Goal: Task Accomplishment & Management: Use online tool/utility

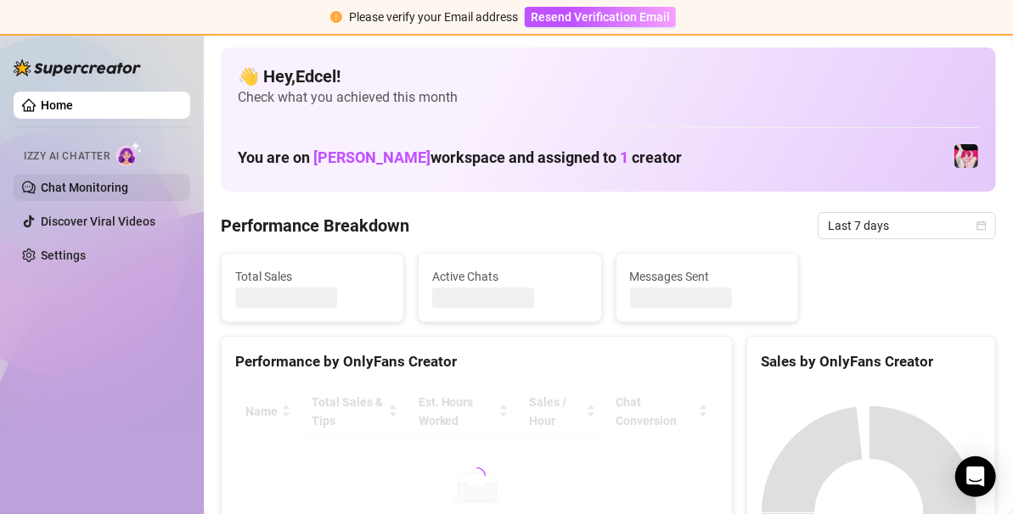
click at [122, 189] on link "Chat Monitoring" at bounding box center [84, 188] width 87 height 14
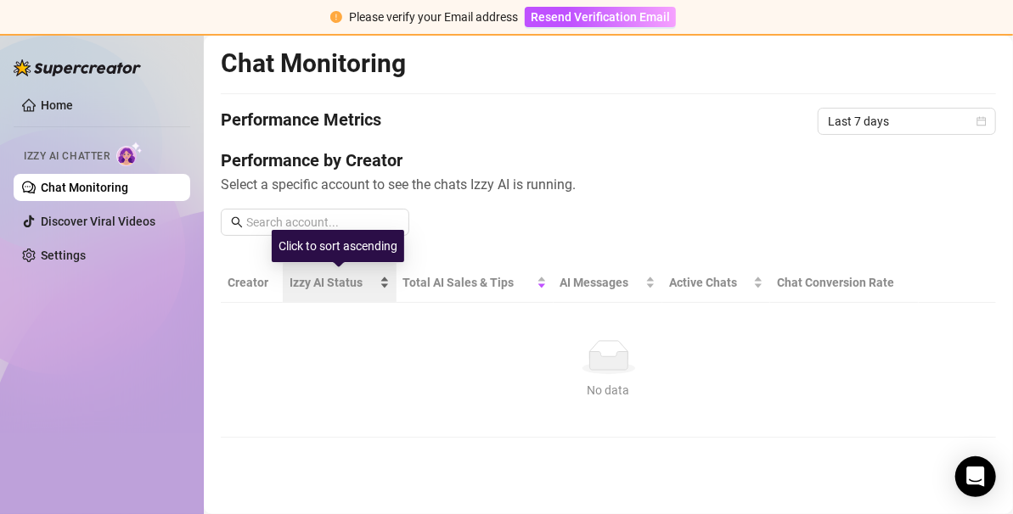
click at [314, 283] on span "Izzy AI Status" at bounding box center [332, 282] width 87 height 19
click at [332, 277] on span "Izzy AI Status" at bounding box center [332, 282] width 87 height 19
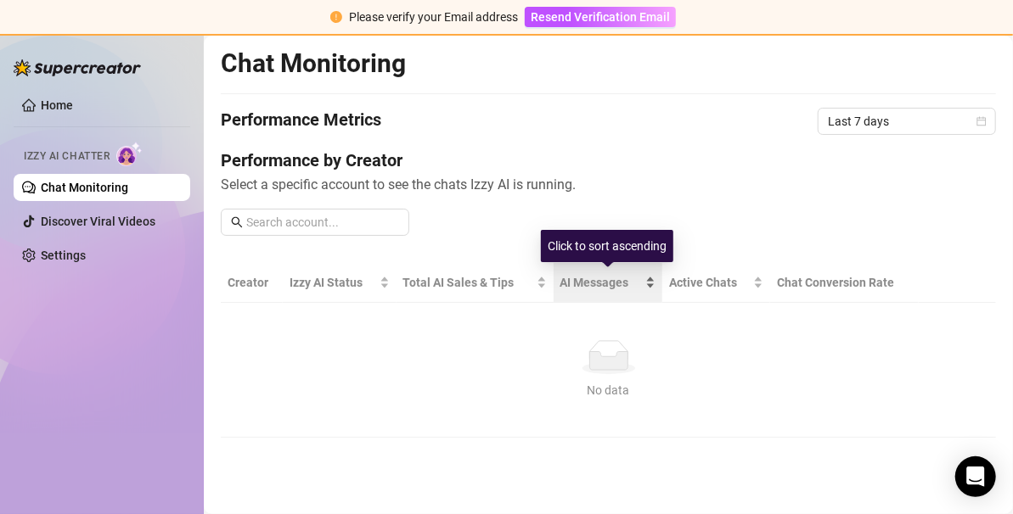
click at [576, 280] on span "AI Messages" at bounding box center [600, 282] width 81 height 19
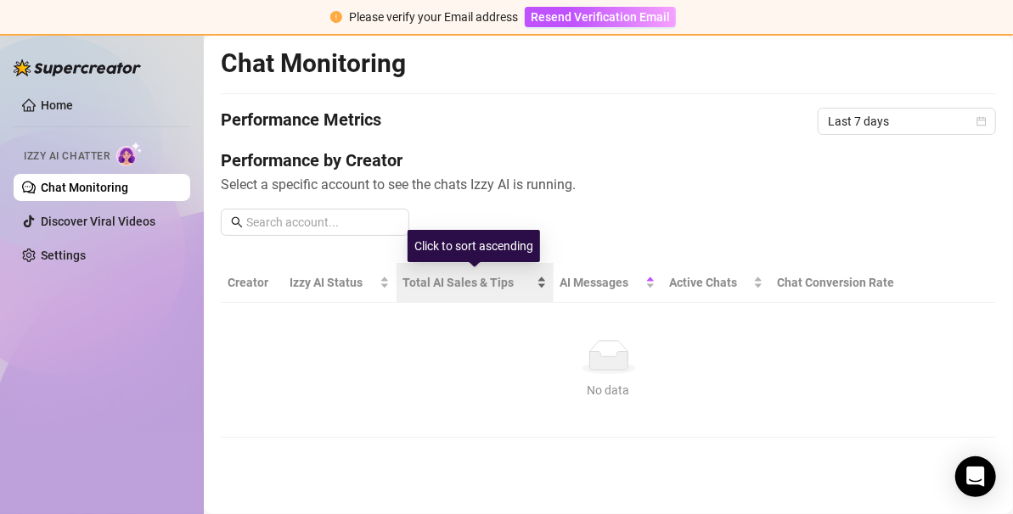
click at [486, 283] on span "Total AI Sales & Tips" at bounding box center [468, 282] width 130 height 19
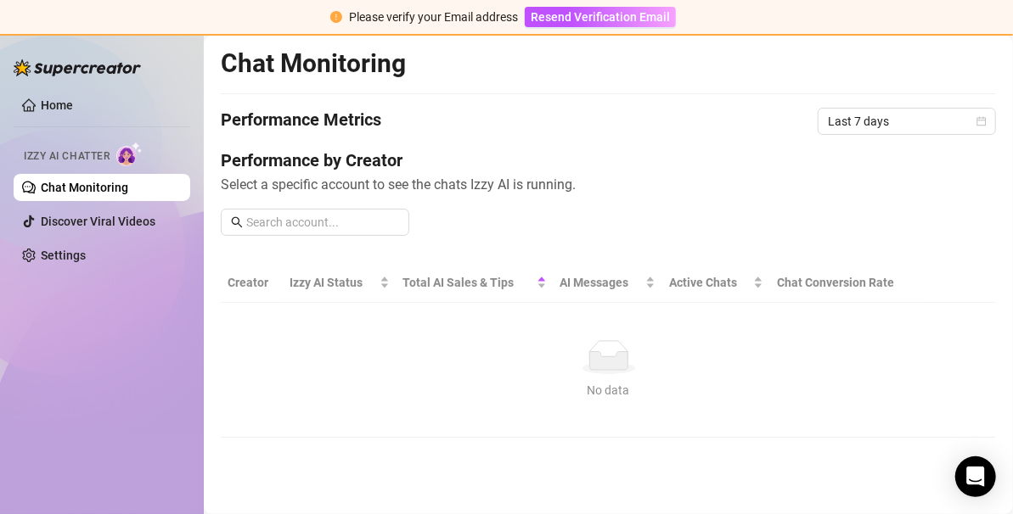
click at [289, 331] on td "No data No data" at bounding box center [608, 370] width 775 height 135
click at [110, 160] on span "Izzy AI Chatter" at bounding box center [67, 157] width 86 height 16
click at [130, 154] on img at bounding box center [129, 154] width 26 height 25
click at [66, 98] on link "Home" at bounding box center [57, 105] width 32 height 14
